Goal: Find specific page/section: Find specific page/section

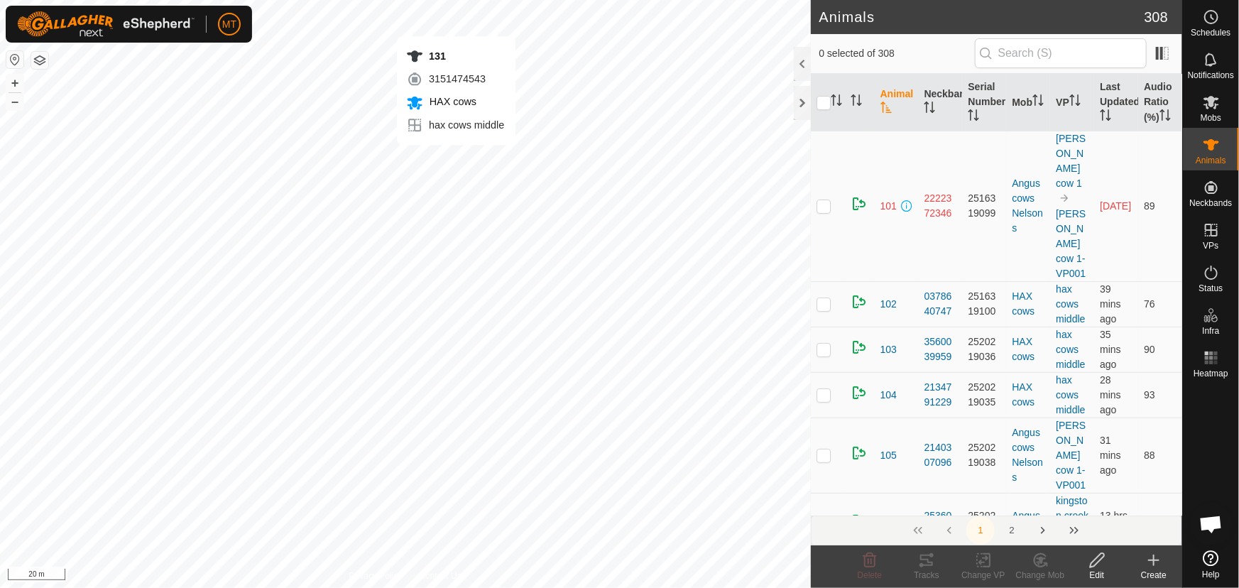
checkbox input "true"
click at [837, 99] on icon "Activate to sort" at bounding box center [836, 99] width 11 height 11
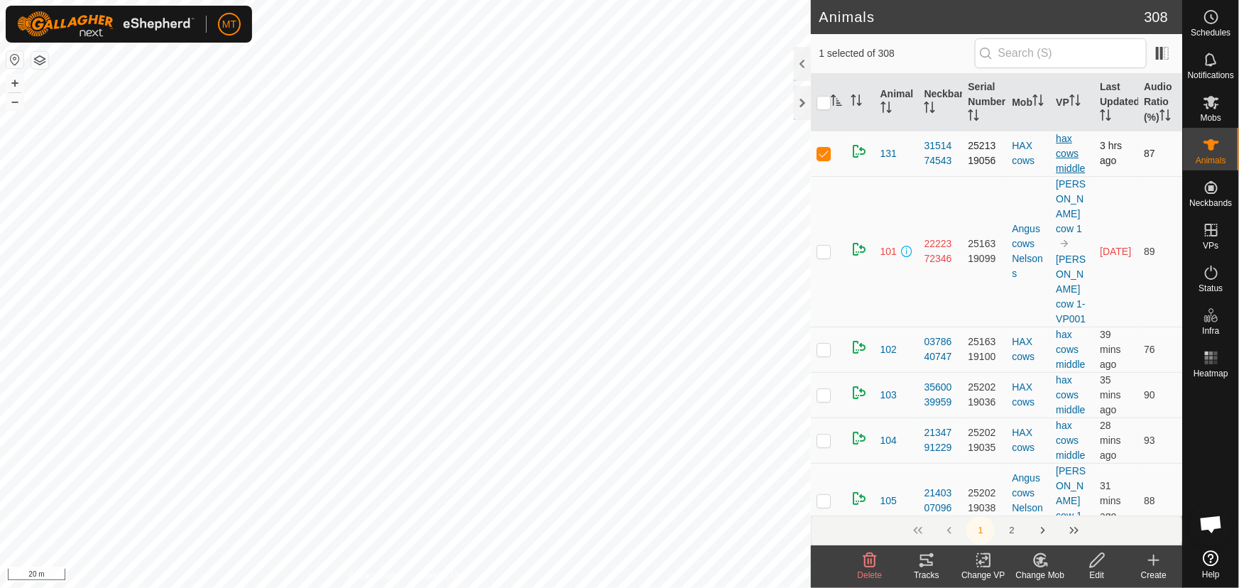
click at [1063, 150] on link "hax cows middle" at bounding box center [1070, 153] width 29 height 41
